Goal: Information Seeking & Learning: Learn about a topic

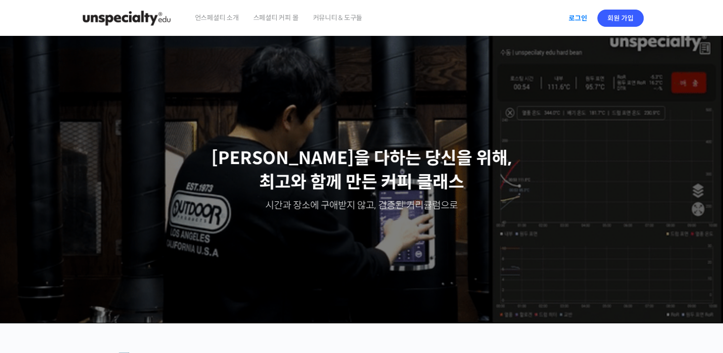
click at [581, 16] on link "로그인" at bounding box center [578, 18] width 30 height 22
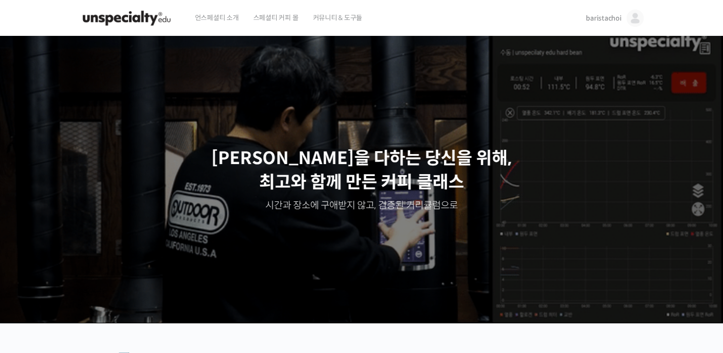
click at [610, 20] on span "baristachoi" at bounding box center [603, 18] width 35 height 9
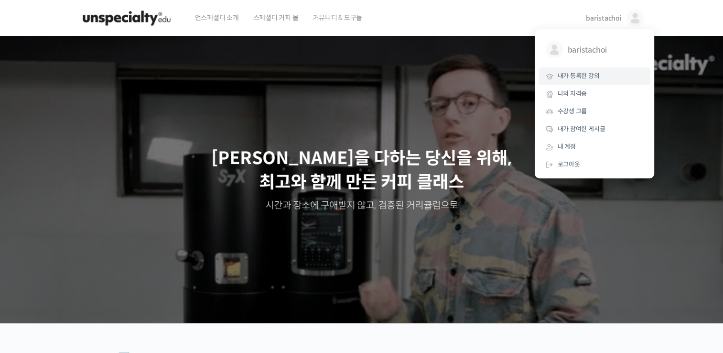
click at [604, 81] on link "내가 등록한 강의" at bounding box center [595, 76] width 112 height 18
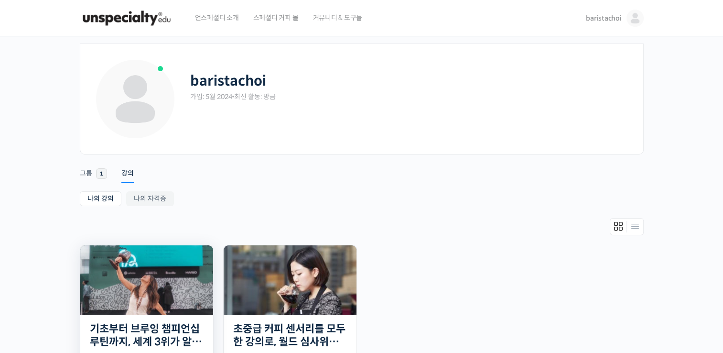
click at [147, 300] on img at bounding box center [146, 279] width 133 height 69
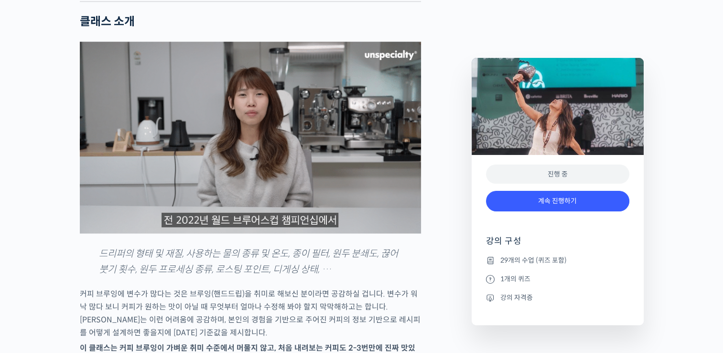
scroll to position [869, 0]
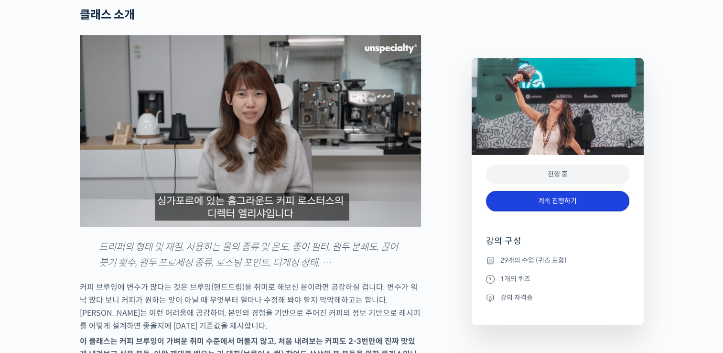
click at [584, 204] on link "계속 진행하기" at bounding box center [557, 201] width 143 height 21
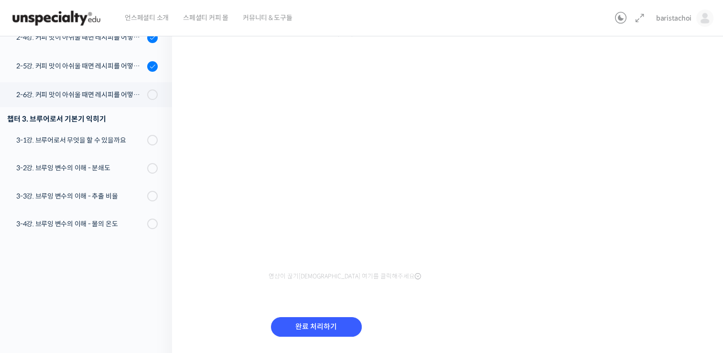
scroll to position [111, 0]
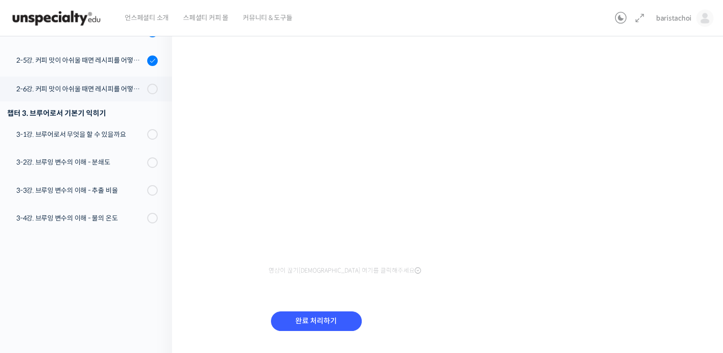
click at [467, 278] on div "영상이 끊기신다면 여기를 클릭해주세요 완료 처리하기" at bounding box center [450, 195] width 363 height 321
click at [323, 322] on input "완료 처리하기" at bounding box center [316, 321] width 91 height 20
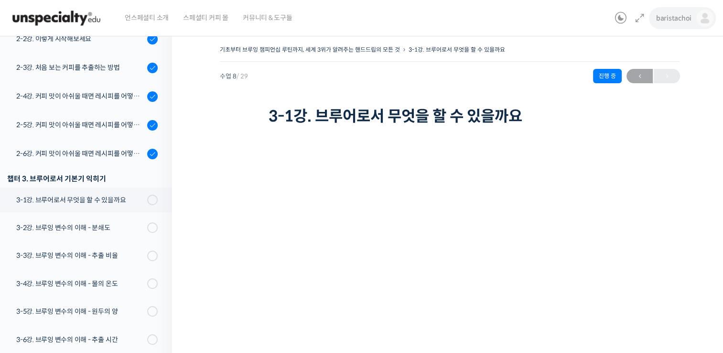
click at [686, 22] on span "baristachoi" at bounding box center [673, 18] width 35 height 9
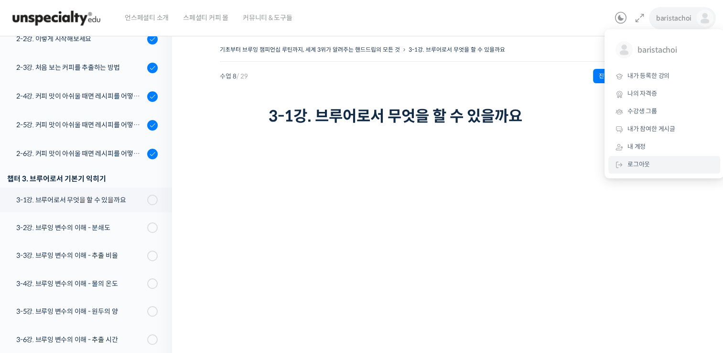
click at [639, 163] on span "로그아웃" at bounding box center [639, 164] width 22 height 8
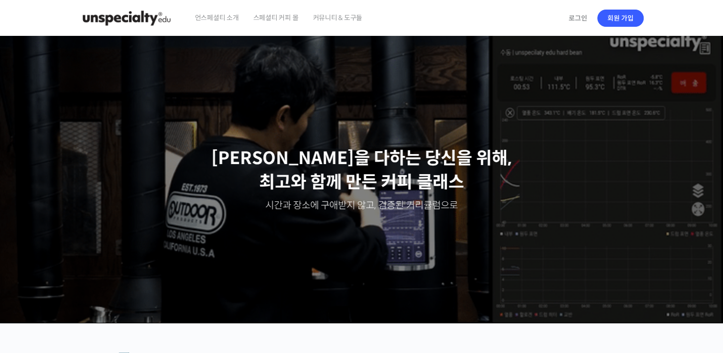
click at [639, 163] on p "[PERSON_NAME]을 다하는 당신을 위해, [PERSON_NAME]와 함께 만든 커피 클래스" at bounding box center [362, 170] width 705 height 48
